Goal: Navigation & Orientation: Find specific page/section

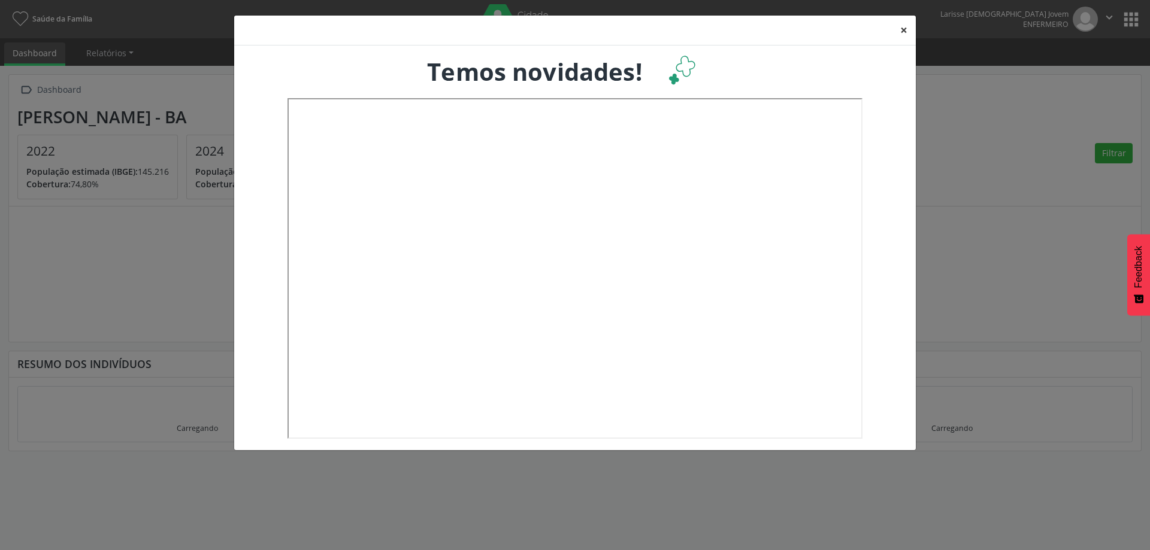
click at [905, 33] on button "×" at bounding box center [903, 30] width 24 height 29
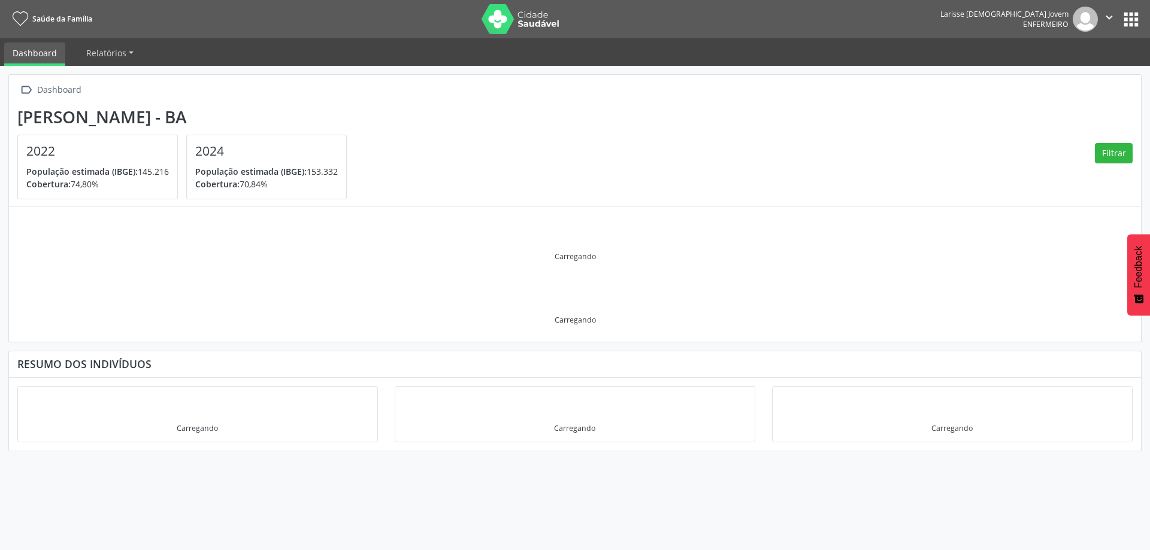
click at [1127, 23] on button "apps" at bounding box center [1130, 19] width 21 height 21
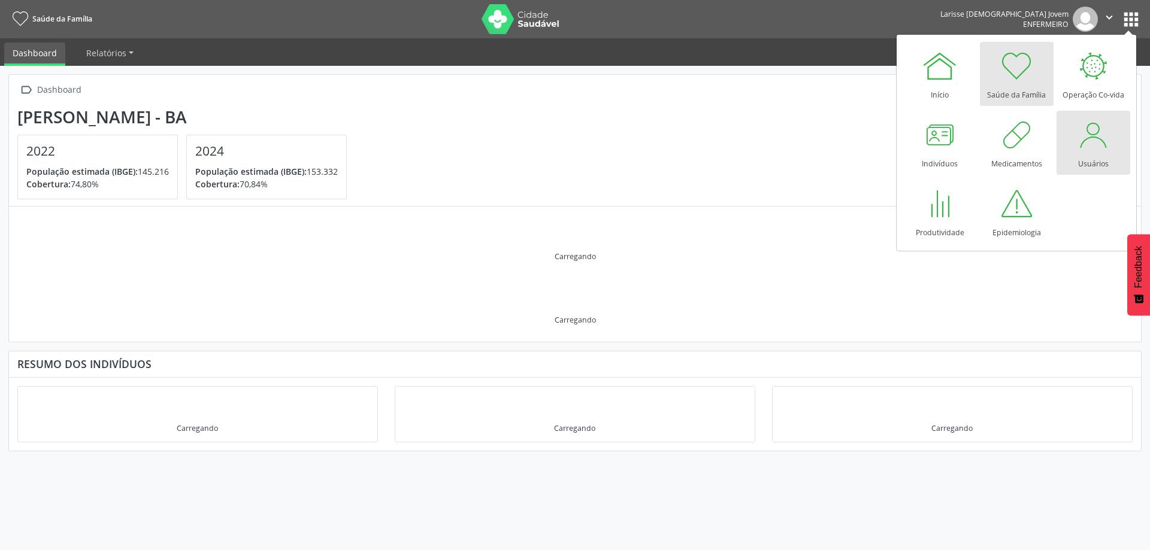
click at [1091, 143] on div at bounding box center [1093, 135] width 36 height 36
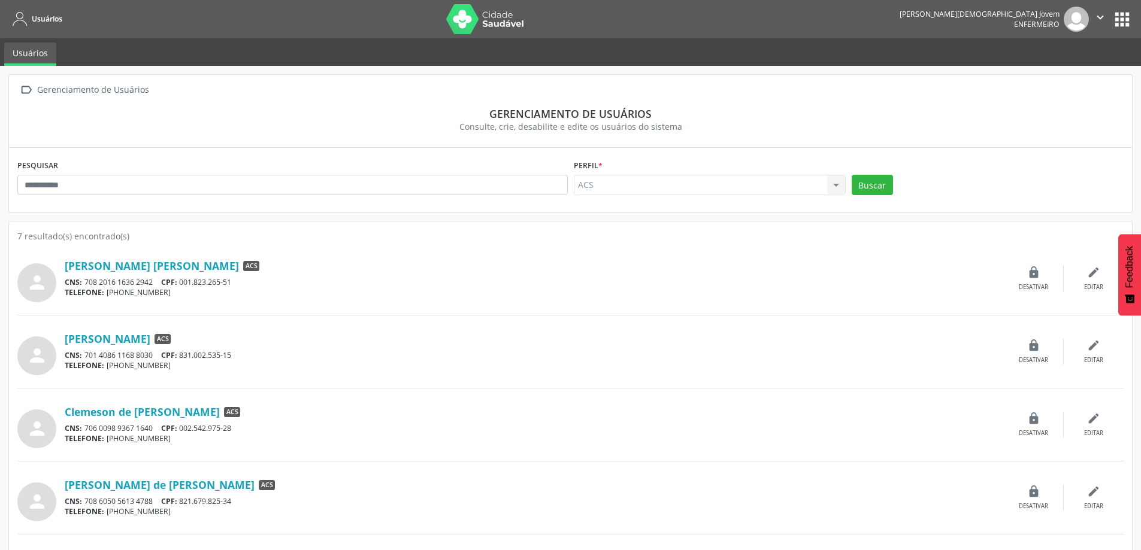
click at [1117, 22] on button "apps" at bounding box center [1121, 19] width 21 height 21
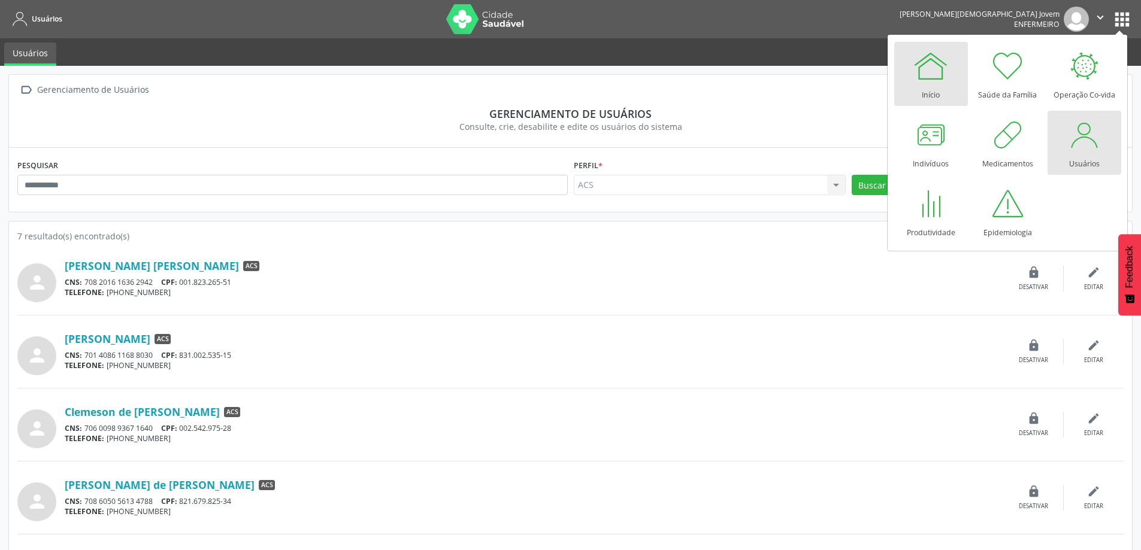
click at [932, 73] on div at bounding box center [930, 66] width 36 height 36
